Goal: Information Seeking & Learning: Find specific page/section

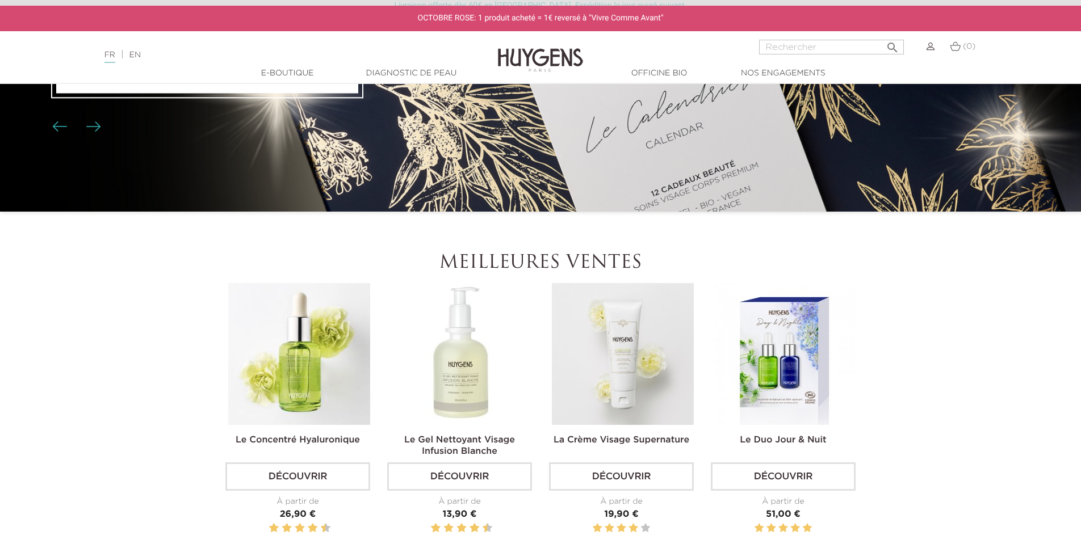
scroll to position [289, 0]
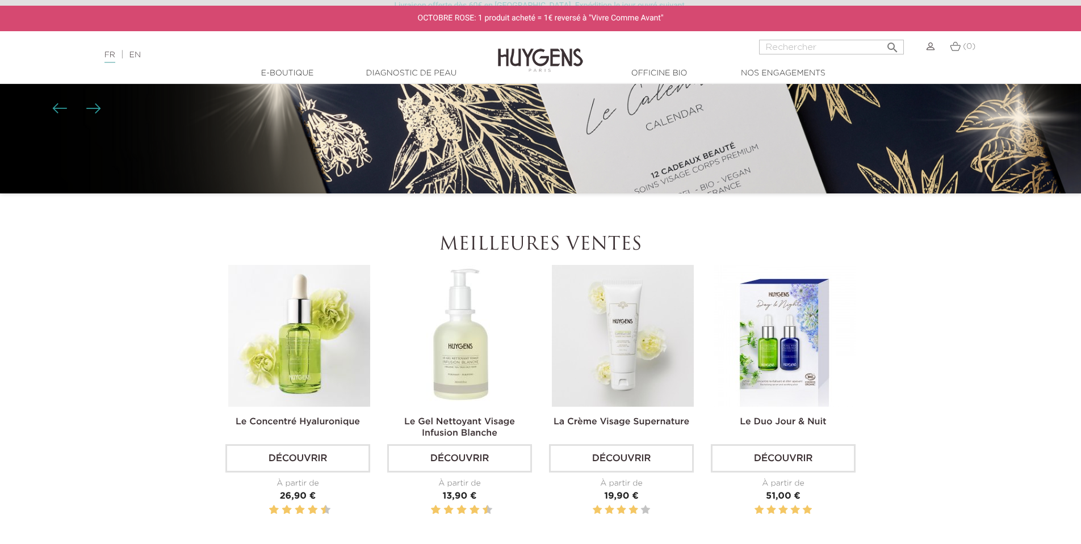
click at [598, 339] on img at bounding box center [623, 336] width 142 height 142
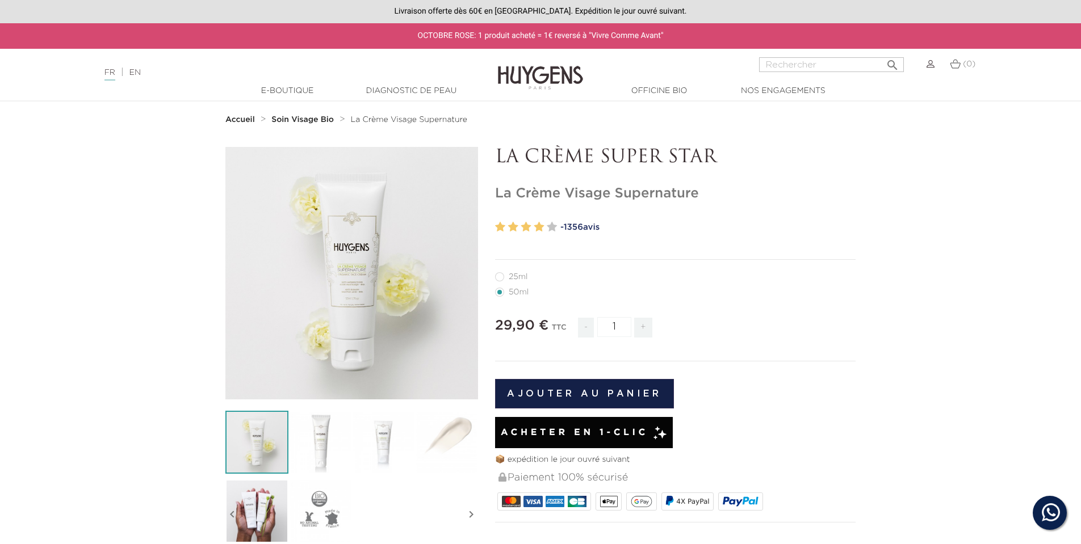
click at [351, 306] on div "" at bounding box center [351, 273] width 253 height 253
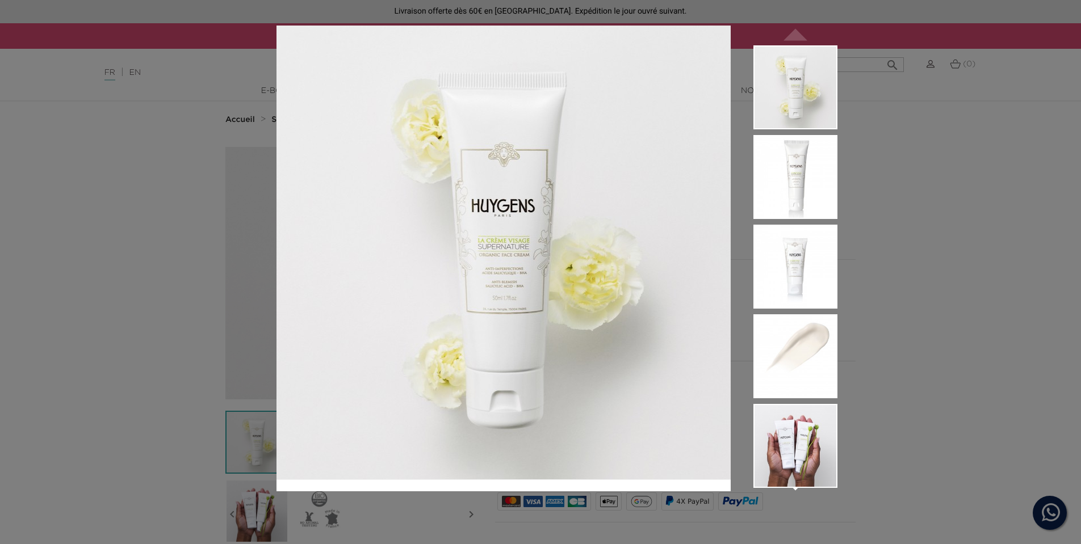
click at [119, 70] on div " " at bounding box center [540, 272] width 1081 height 544
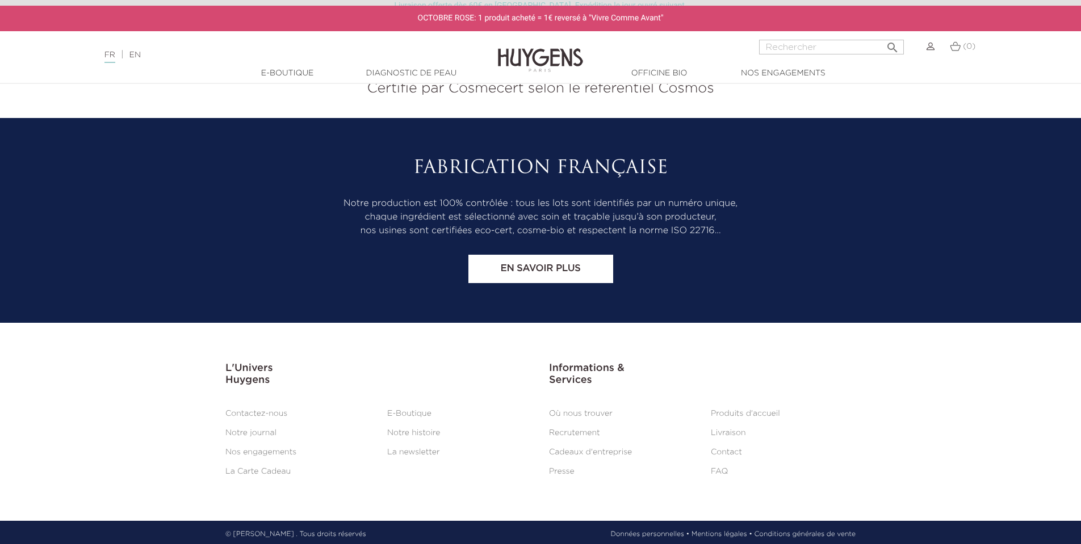
scroll to position [4718, 0]
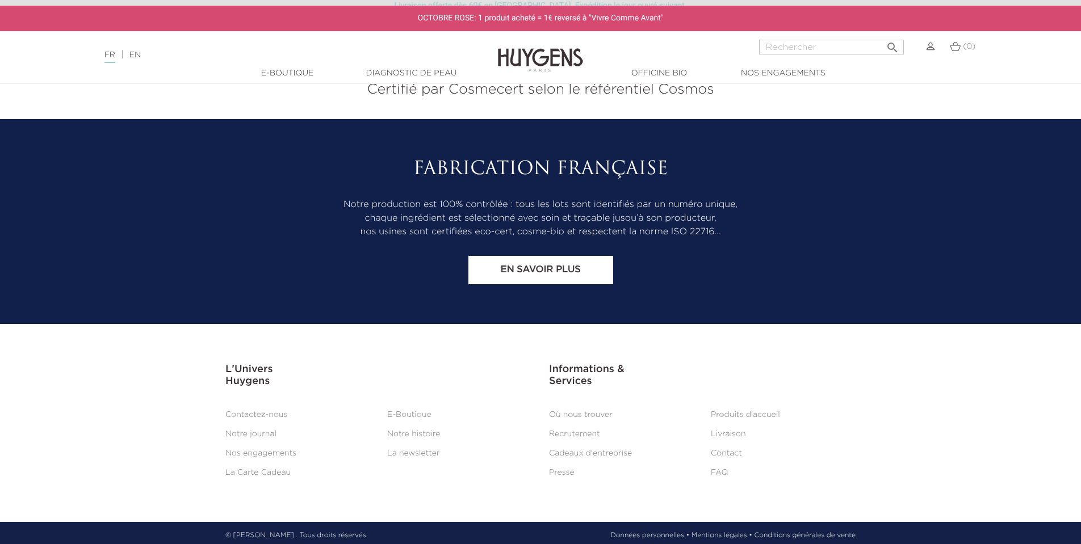
click at [561, 430] on link "Recrutement" at bounding box center [574, 434] width 51 height 8
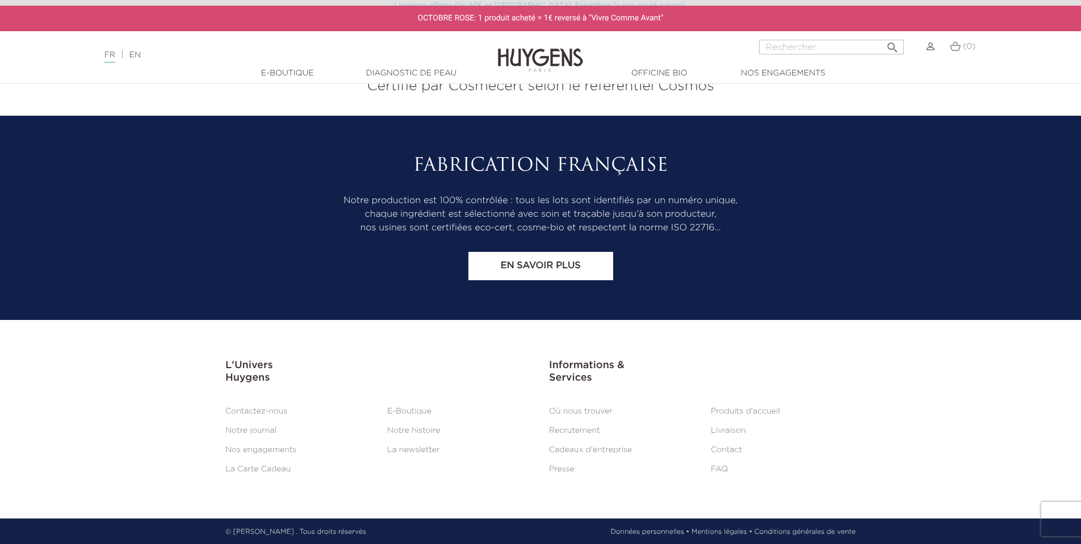
scroll to position [915, 0]
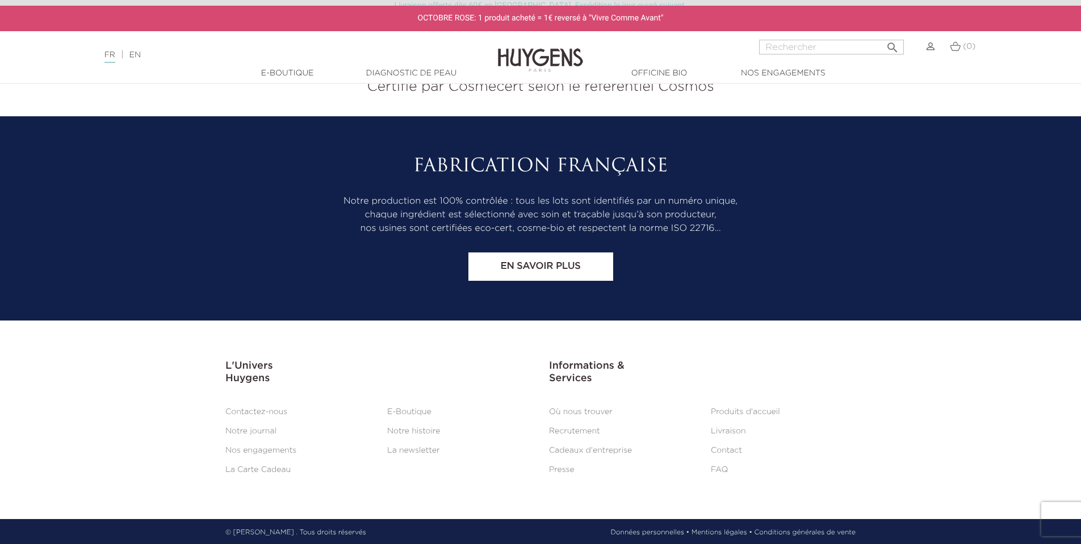
click at [565, 430] on link "Recrutement" at bounding box center [574, 431] width 51 height 8
